Goal: Check status: Check status

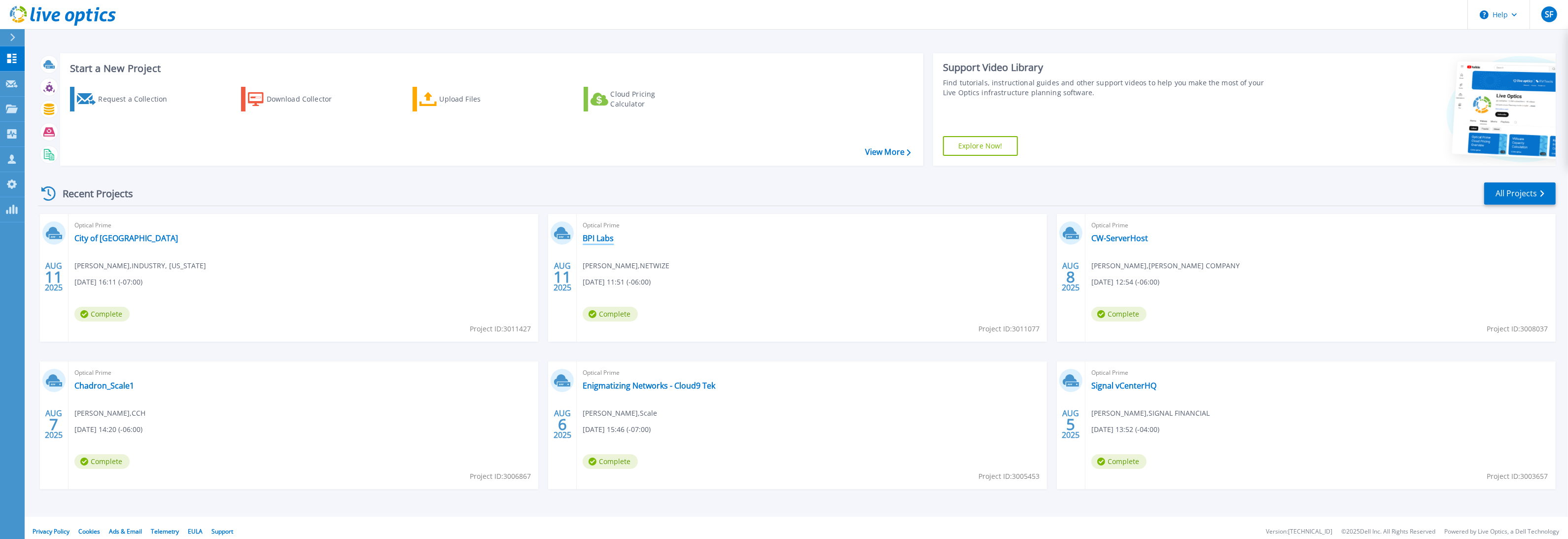
click at [603, 240] on link "BPI Labs" at bounding box center [598, 238] width 31 height 10
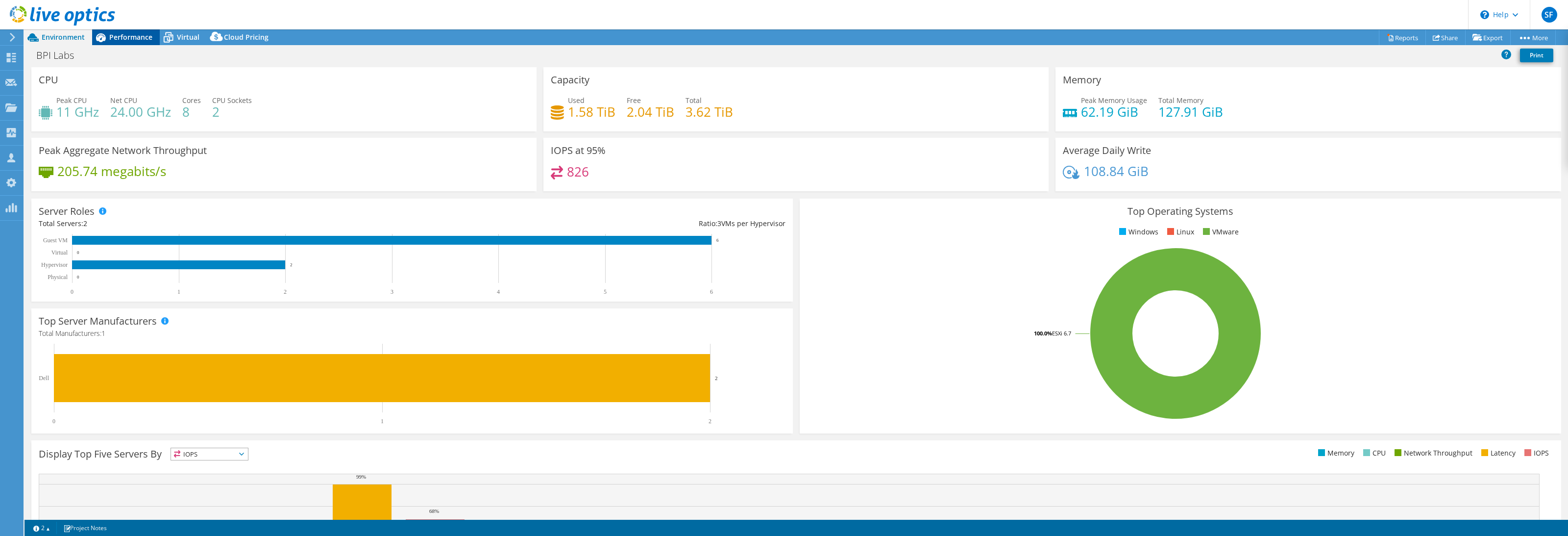
click at [135, 41] on span "Performance" at bounding box center [131, 37] width 43 height 9
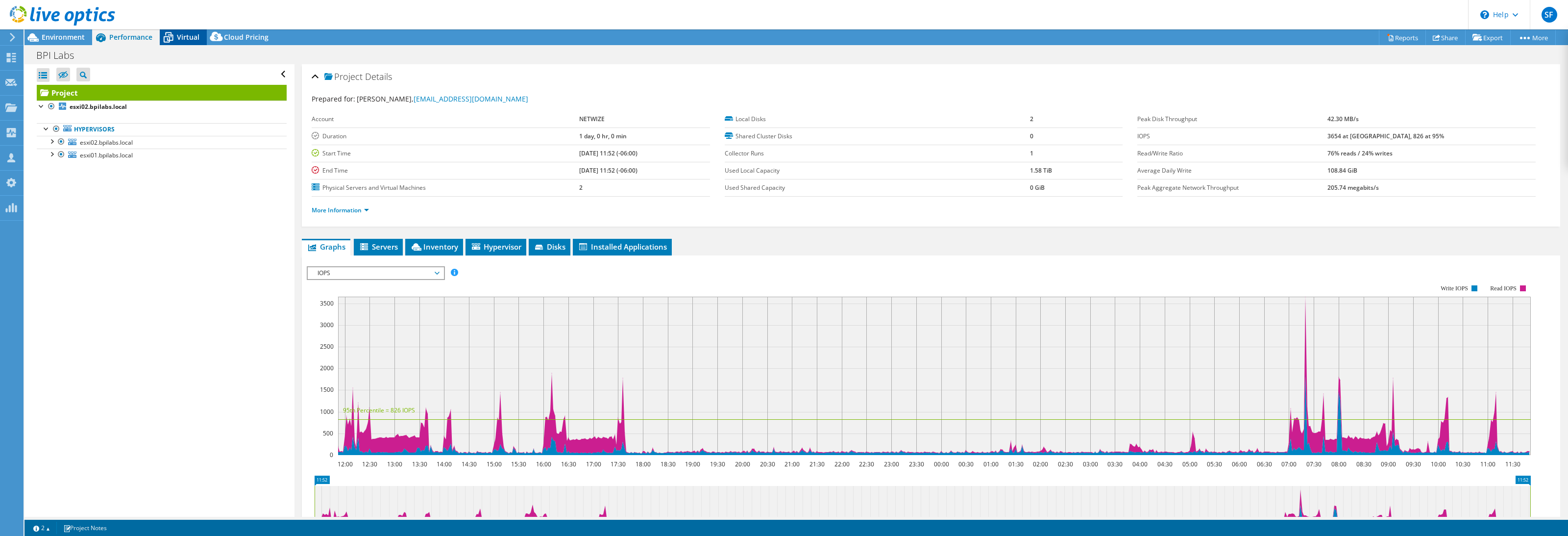
click at [178, 34] on span "Virtual" at bounding box center [188, 37] width 23 height 9
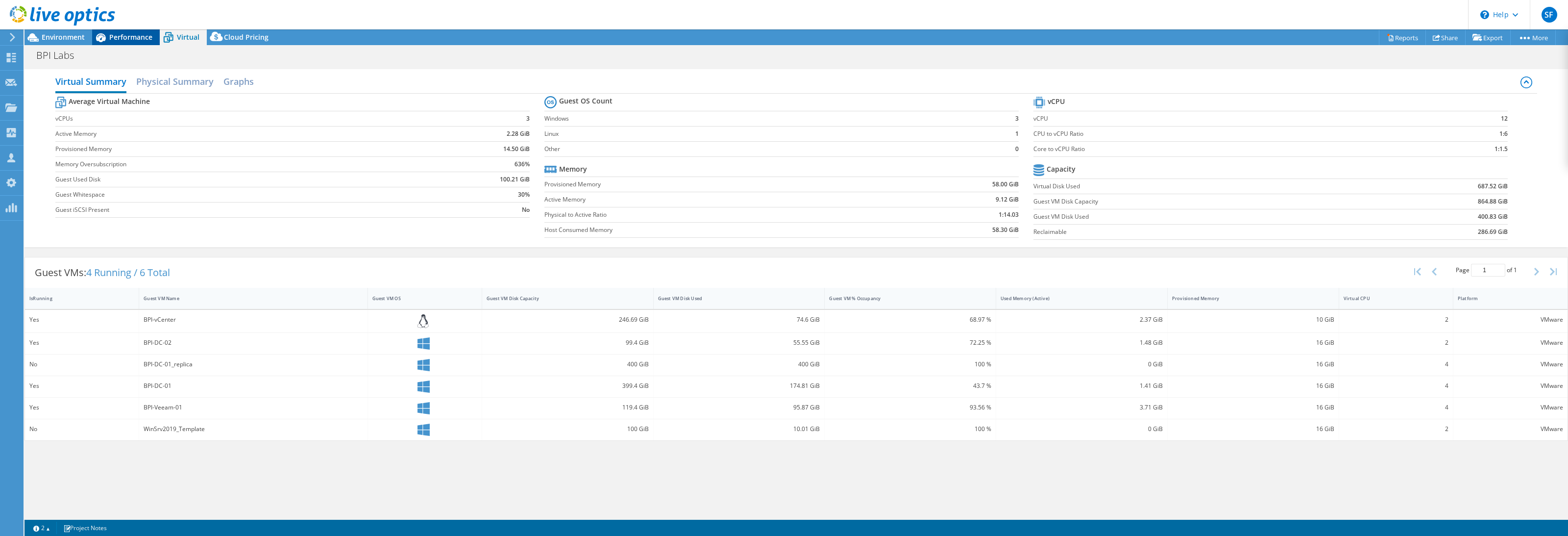
click at [133, 41] on div "Performance" at bounding box center [125, 37] width 68 height 16
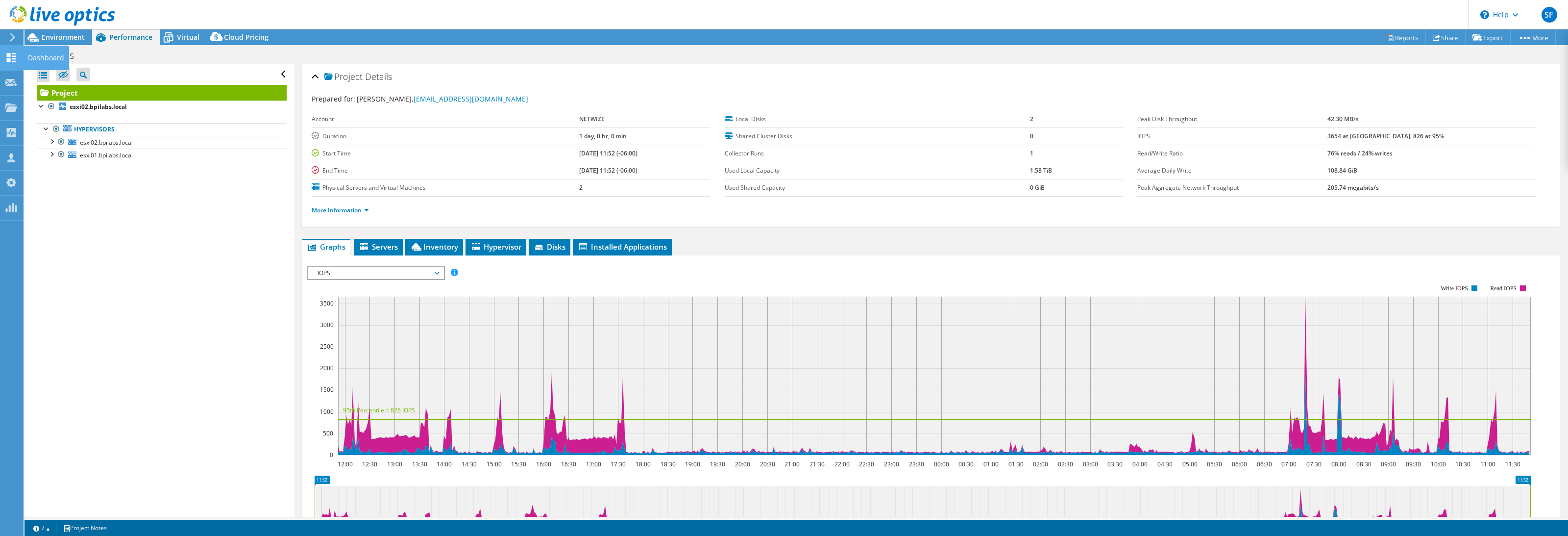
click at [7, 59] on use at bounding box center [11, 57] width 9 height 9
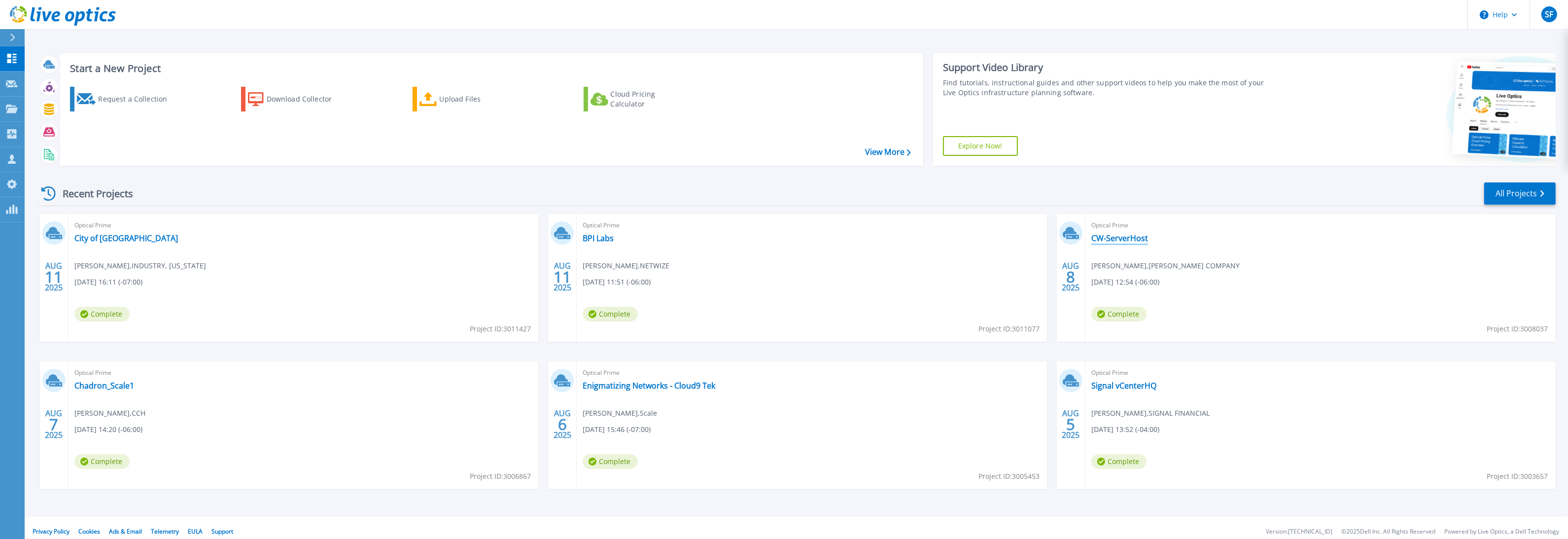
click at [1134, 238] on link "CW-ServerHost" at bounding box center [1119, 238] width 57 height 10
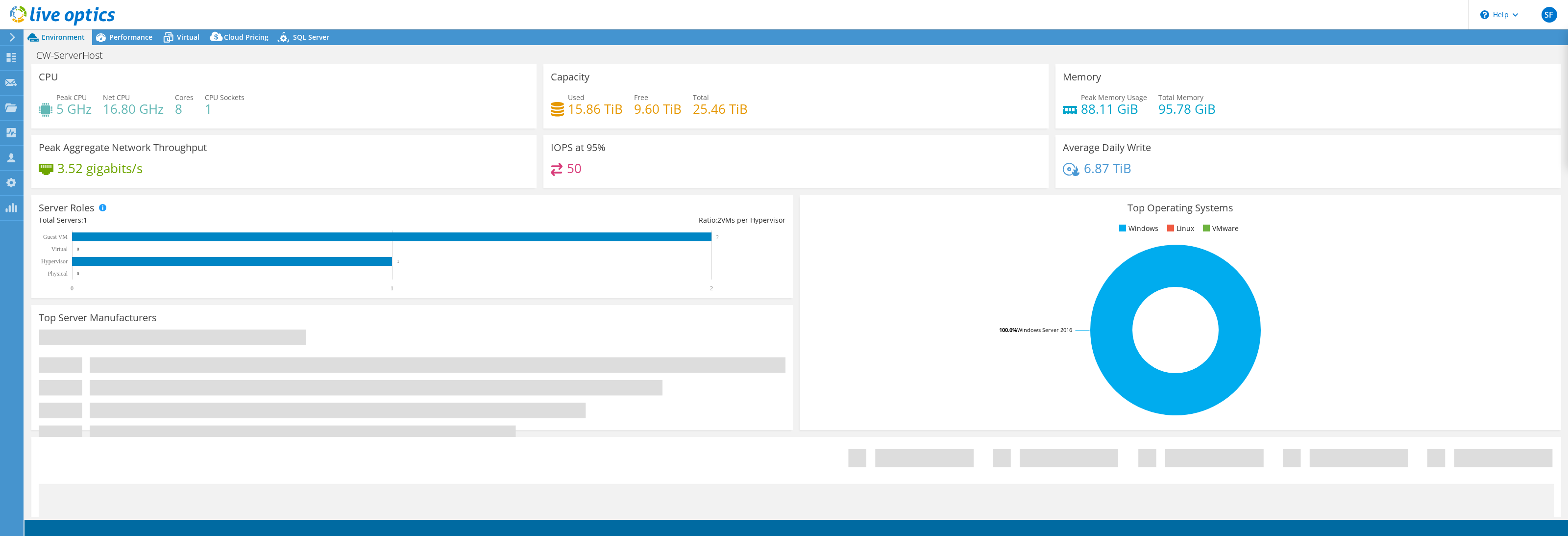
select select "USD"
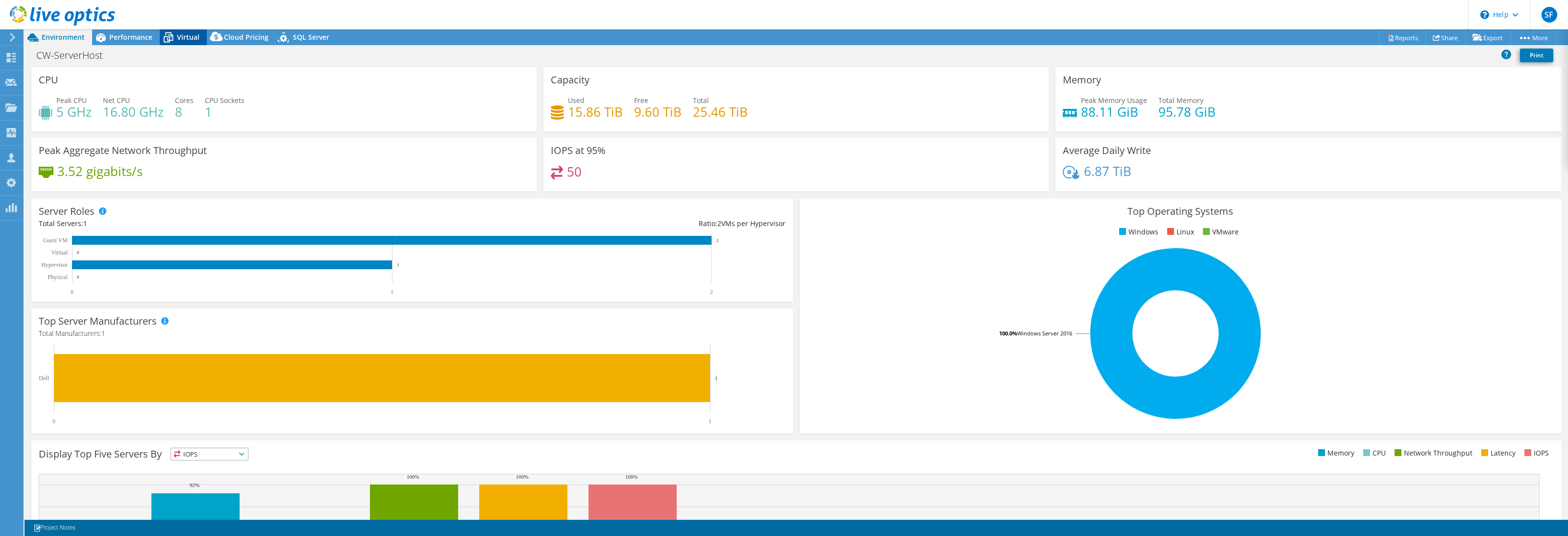
click at [194, 43] on div "Virtual" at bounding box center [183, 37] width 47 height 16
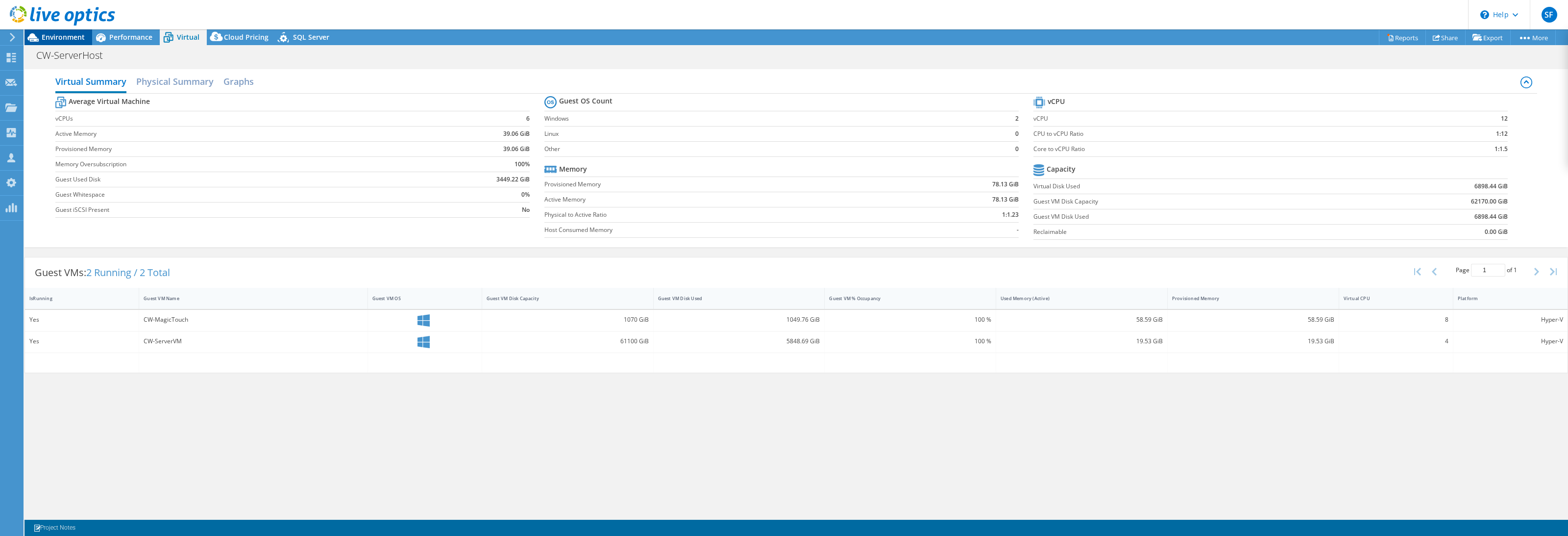
click at [70, 38] on span "Environment" at bounding box center [63, 37] width 43 height 9
